Goal: Task Accomplishment & Management: Complete application form

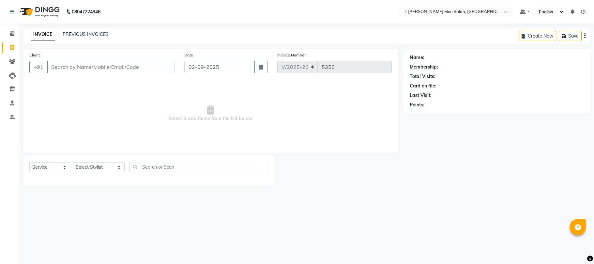
select select "4816"
select select "service"
select select "86290"
click at [73, 162] on select "Select Stylist [PERSON_NAME] (goru) [PERSON_NAME] [PERSON_NAME] ([PERSON_NAME])…" at bounding box center [99, 167] width 52 height 10
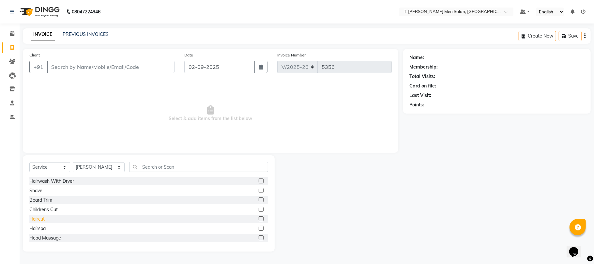
click at [39, 221] on div "Haircut" at bounding box center [36, 219] width 15 height 7
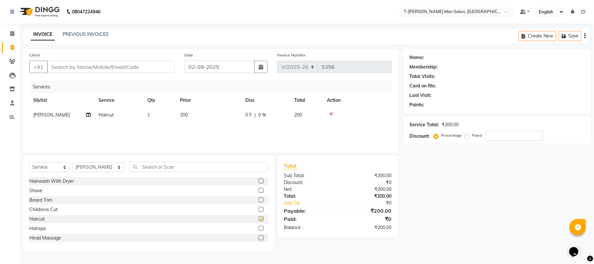
checkbox input "false"
click at [110, 64] on input "Client" at bounding box center [111, 67] width 128 height 12
click at [331, 113] on icon at bounding box center [332, 114] width 4 height 5
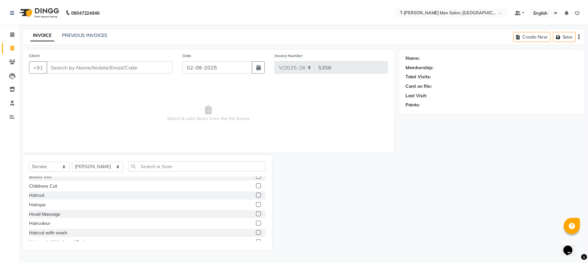
scroll to position [43, 0]
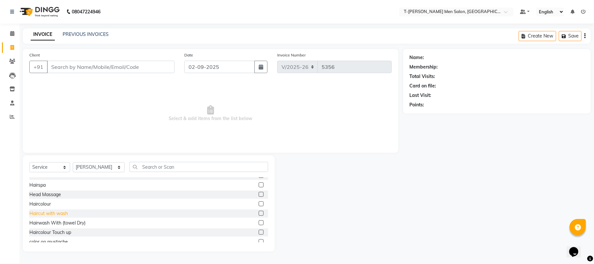
click at [54, 213] on div "Haircut with wash" at bounding box center [48, 213] width 39 height 7
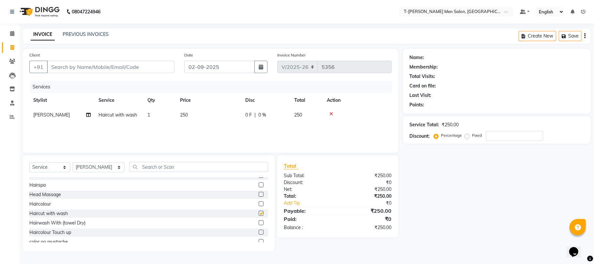
checkbox input "false"
click at [94, 68] on input "Client" at bounding box center [111, 67] width 128 height 12
click at [107, 64] on input "Client" at bounding box center [111, 67] width 128 height 12
type input "c"
type input "0"
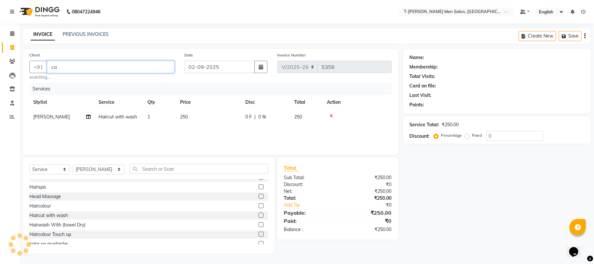
type input "c"
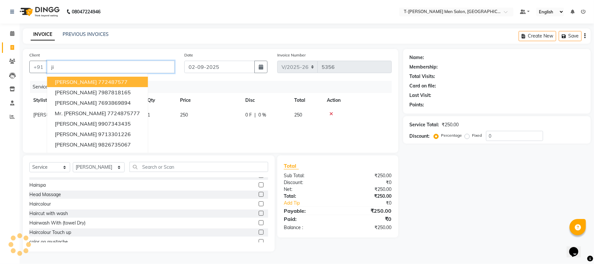
type input "j"
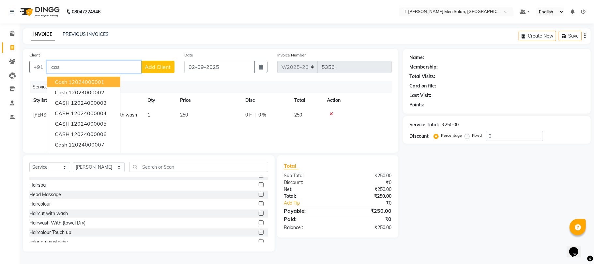
type input "12024000001"
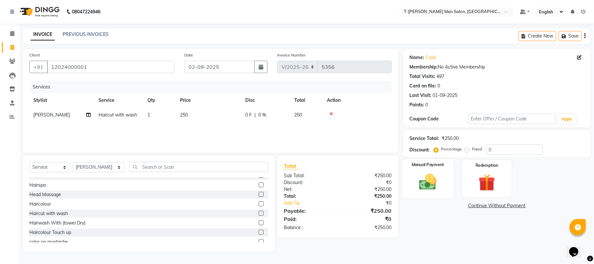
click at [418, 175] on img at bounding box center [428, 182] width 28 height 20
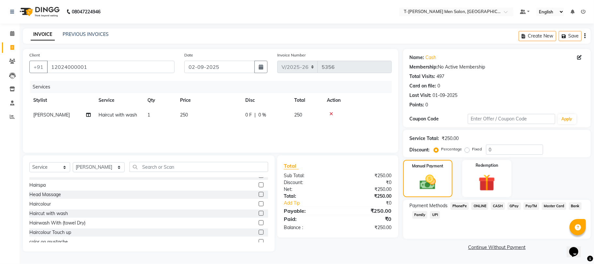
click at [496, 205] on span "CASH" at bounding box center [498, 206] width 14 height 8
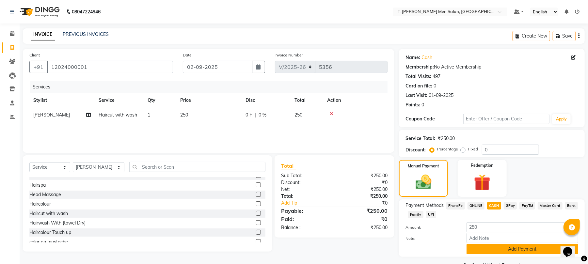
click at [469, 248] on button "Add Payment" at bounding box center [522, 249] width 112 height 10
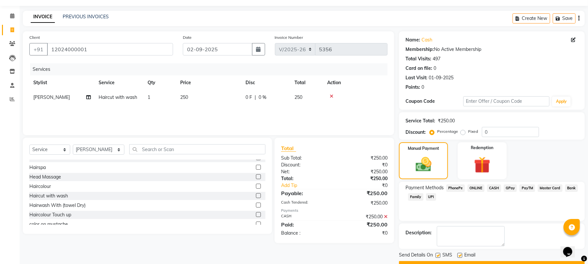
scroll to position [35, 0]
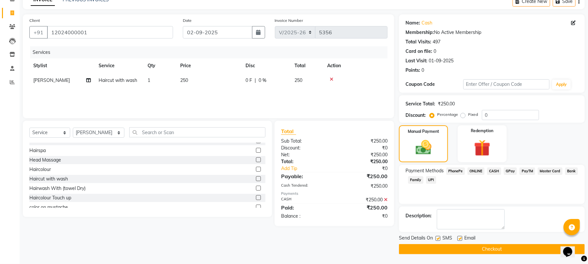
click at [459, 236] on label at bounding box center [459, 238] width 5 height 5
click at [459, 237] on input "checkbox" at bounding box center [459, 239] width 4 height 4
checkbox input "false"
click at [440, 238] on label at bounding box center [437, 238] width 5 height 5
click at [440, 238] on input "checkbox" at bounding box center [437, 239] width 4 height 4
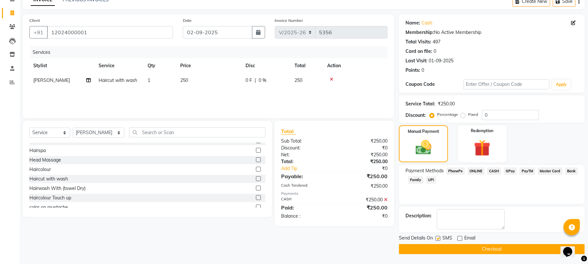
checkbox input "false"
click at [440, 249] on button "Checkout" at bounding box center [492, 249] width 186 height 10
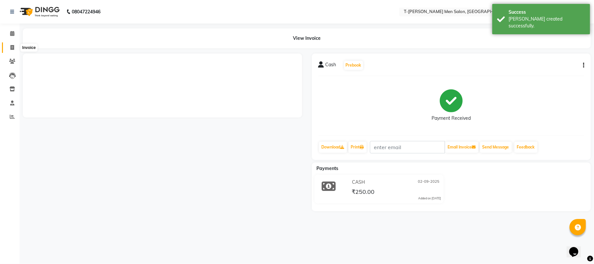
click at [11, 45] on icon at bounding box center [12, 47] width 4 height 5
select select "service"
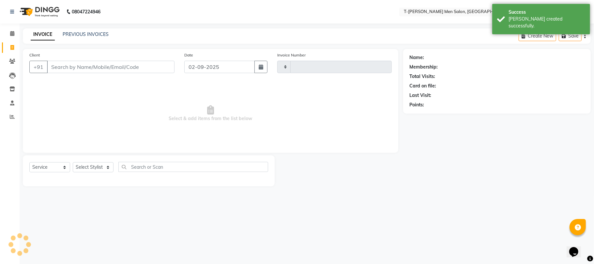
type input "5357"
select select "4816"
